Goal: Task Accomplishment & Management: Manage account settings

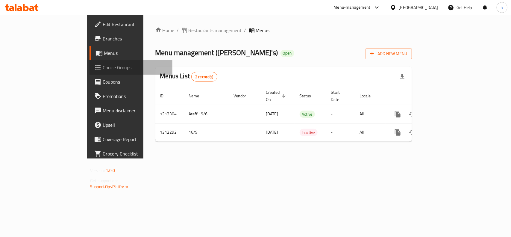
click at [103, 67] on span "Choice Groups" at bounding box center [135, 67] width 65 height 7
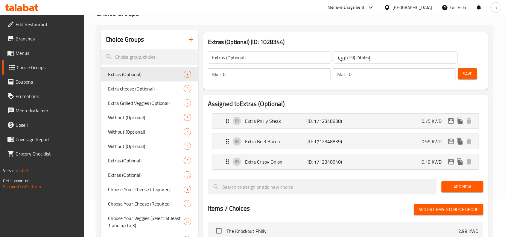
scroll to position [75, 0]
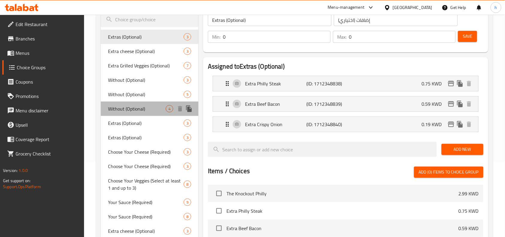
click at [119, 110] on span "Without (Optional)" at bounding box center [137, 108] width 58 height 7
type input "Without (Optional)"
type input "بدون (اختياري)"
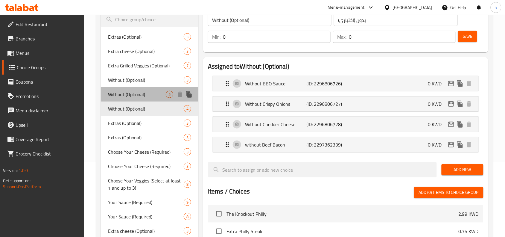
click at [120, 97] on span "Without (Optional)" at bounding box center [137, 94] width 58 height 7
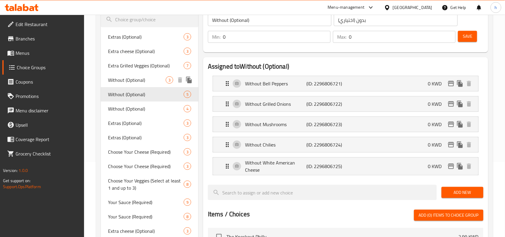
click at [123, 81] on span "Without (Optional)" at bounding box center [137, 79] width 58 height 7
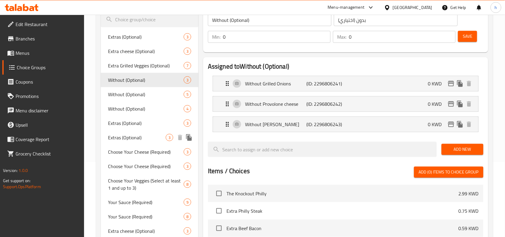
click at [122, 136] on span "Extras (Optional)" at bounding box center [137, 137] width 58 height 7
type input "Extras (Optional)"
type input "إضافات (اختياري)"
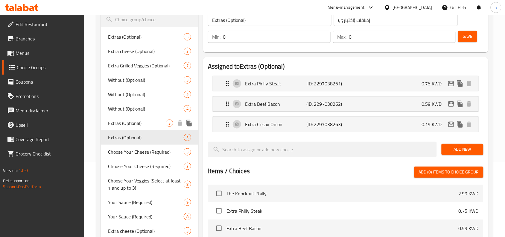
click at [122, 128] on div "Extras (Optional) 3" at bounding box center [150, 123] width 98 height 14
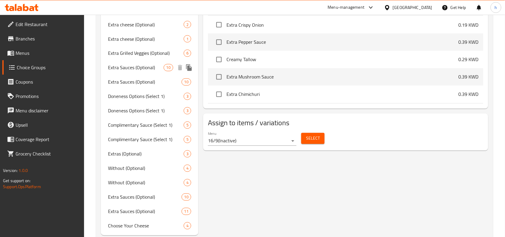
scroll to position [299, 0]
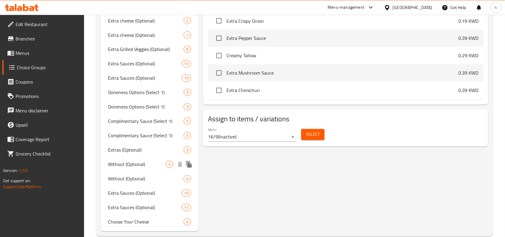
click at [131, 169] on div "Without (Optional) 4" at bounding box center [150, 164] width 98 height 14
type input "Without (Optional)"
type input "بدون (اختياري)"
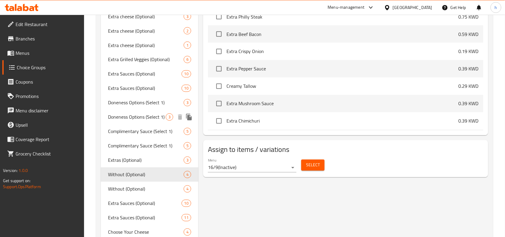
scroll to position [310, 0]
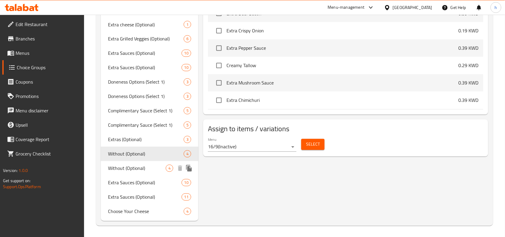
click at [122, 171] on span "Without (Optional)" at bounding box center [137, 168] width 58 height 7
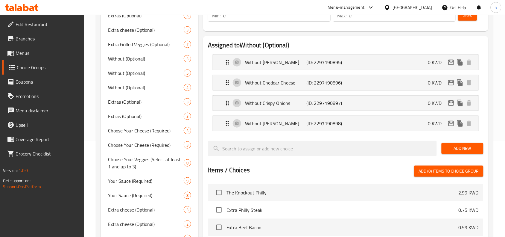
scroll to position [85, 0]
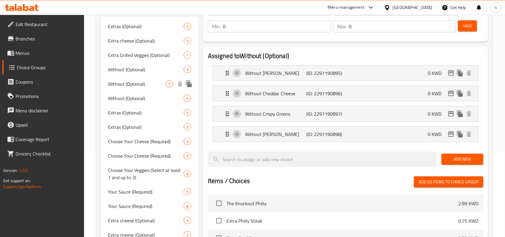
click at [127, 84] on span "Without (Optional)" at bounding box center [137, 83] width 58 height 7
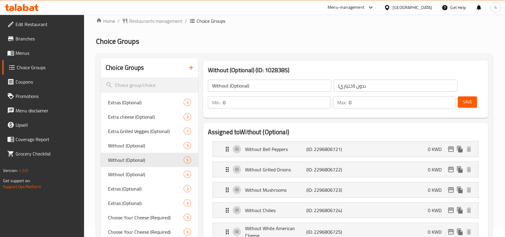
scroll to position [0, 0]
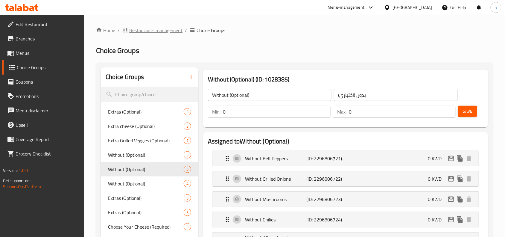
click at [159, 27] on span "Restaurants management" at bounding box center [155, 30] width 53 height 7
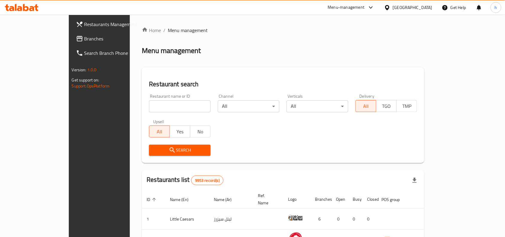
drag, startPoint x: 37, startPoint y: 37, endPoint x: 85, endPoint y: 48, distance: 49.5
click at [84, 37] on span "Branches" at bounding box center [116, 38] width 64 height 7
